Goal: Task Accomplishment & Management: Use online tool/utility

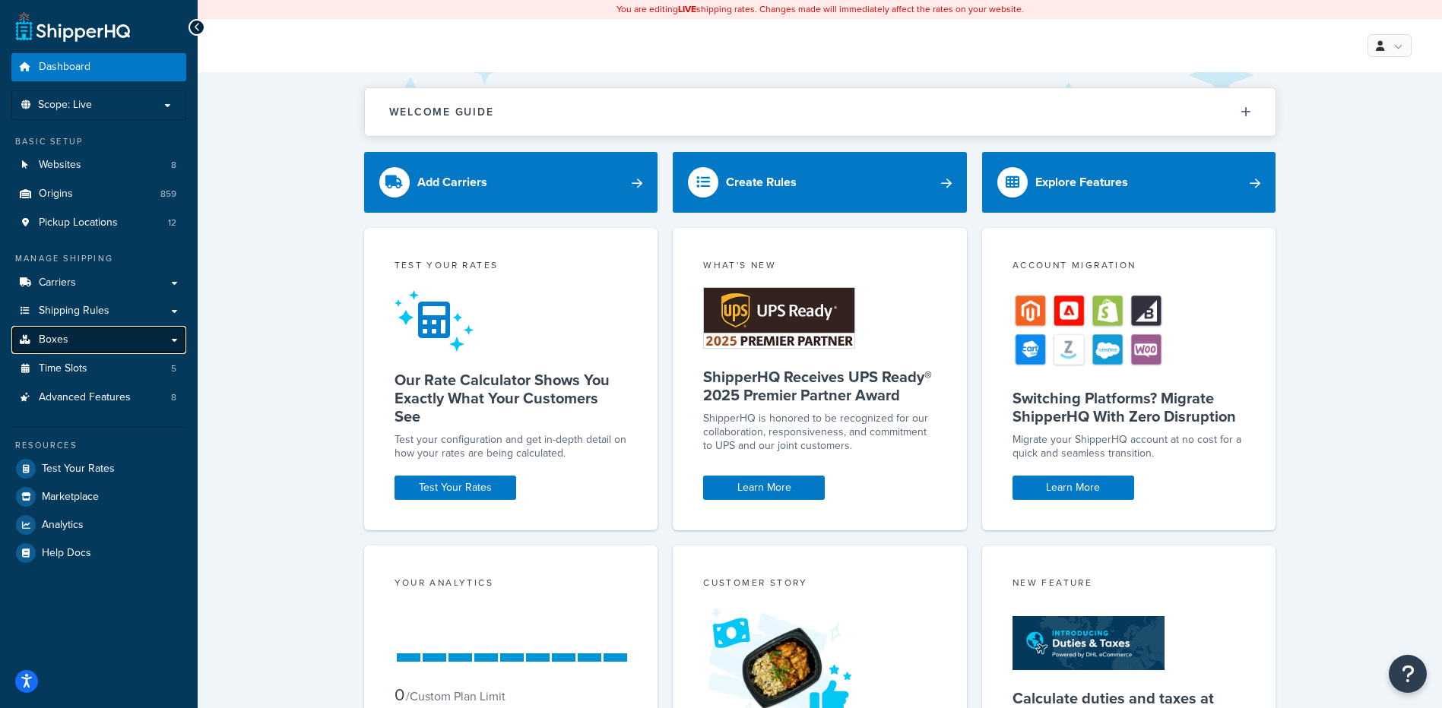
drag, startPoint x: 80, startPoint y: 337, endPoint x: 93, endPoint y: 329, distance: 15.4
click at [80, 337] on link "Boxes" at bounding box center [98, 340] width 175 height 28
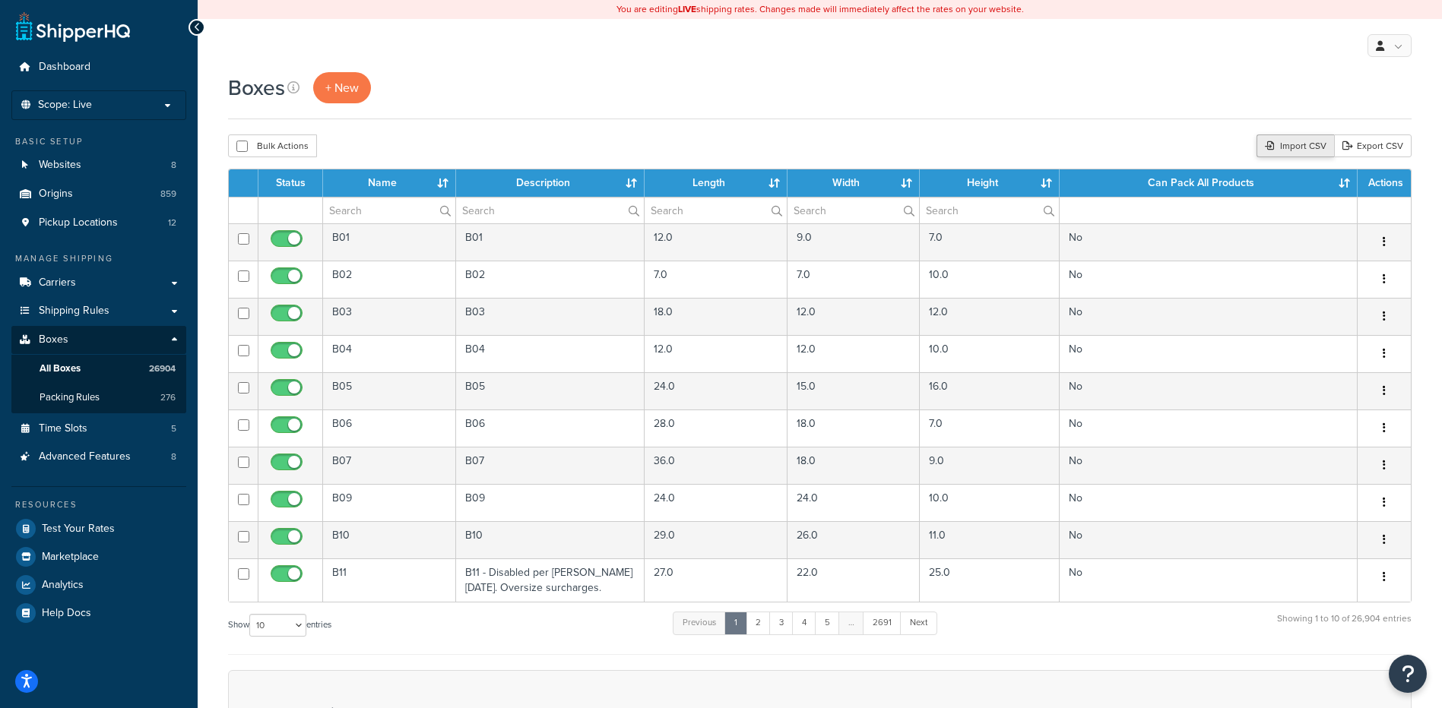
click at [1314, 142] on div "Import CSV" at bounding box center [1295, 146] width 78 height 23
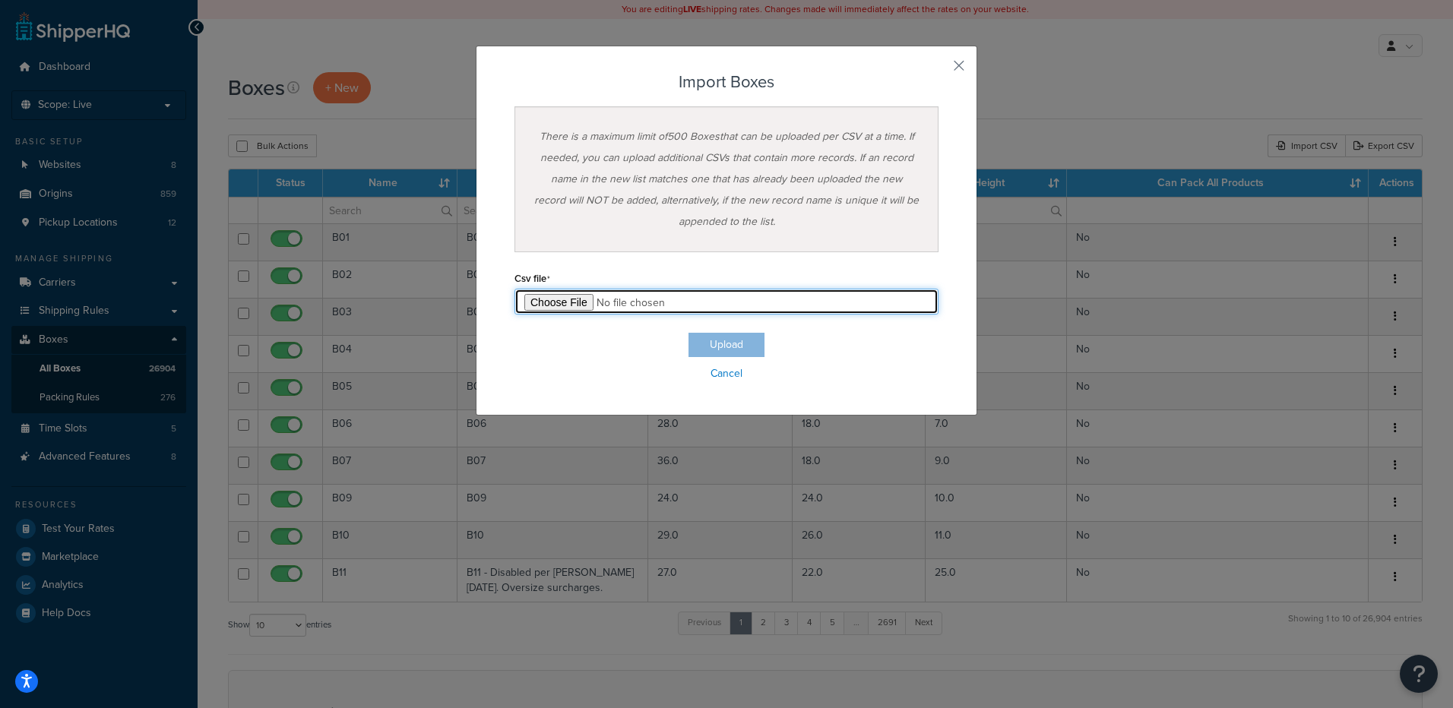
click at [547, 301] on input "file" at bounding box center [727, 302] width 424 height 26
type input "C:\fakepath\09_10_2025_box_dims.csv"
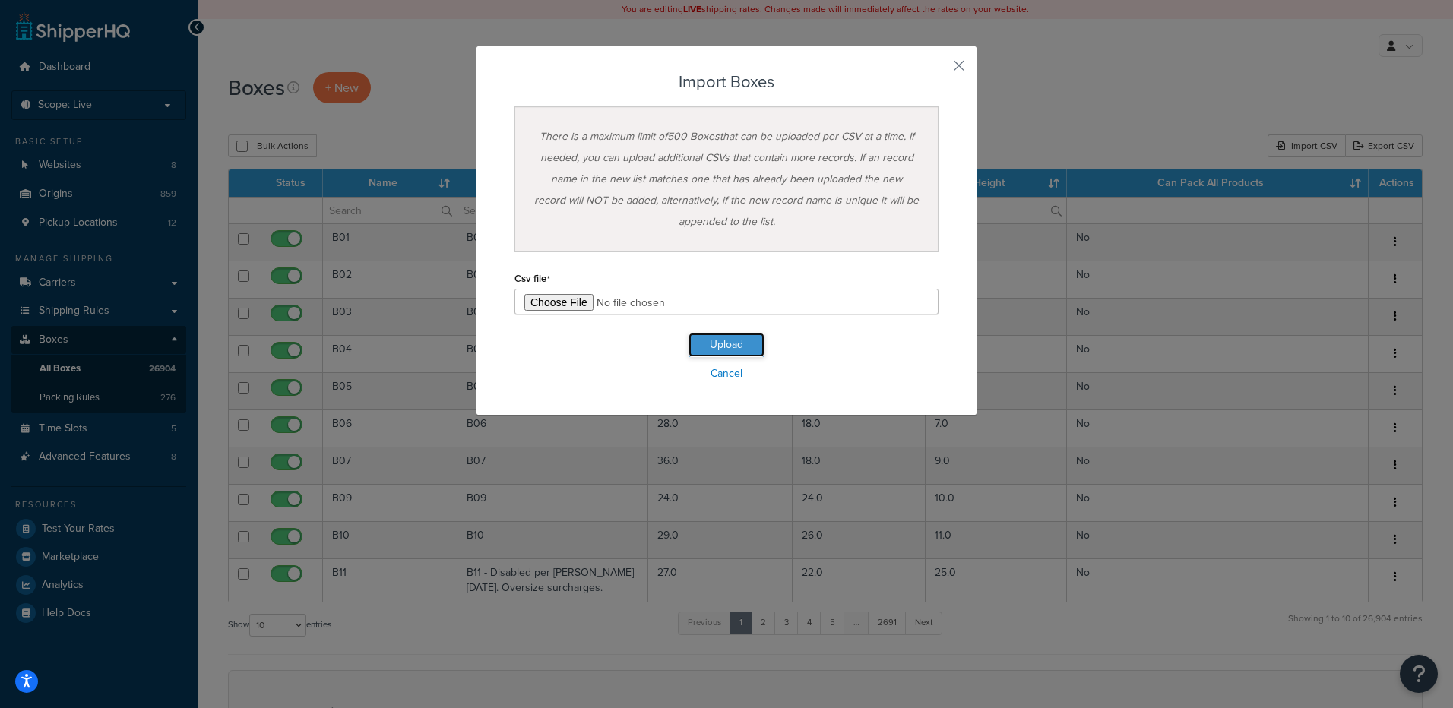
click at [721, 345] on button "Upload" at bounding box center [727, 345] width 76 height 24
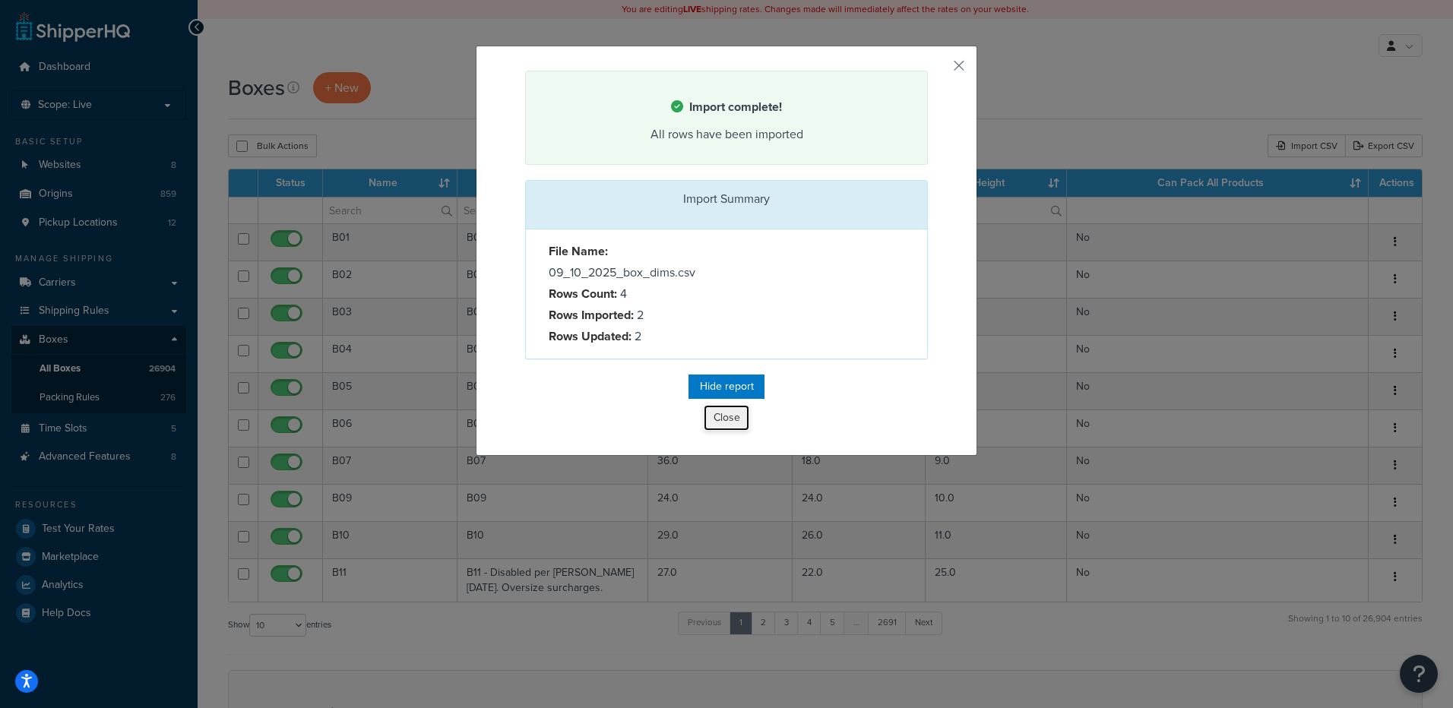
click at [724, 417] on button "Close" at bounding box center [727, 418] width 46 height 26
